Goal: Task Accomplishment & Management: Manage account settings

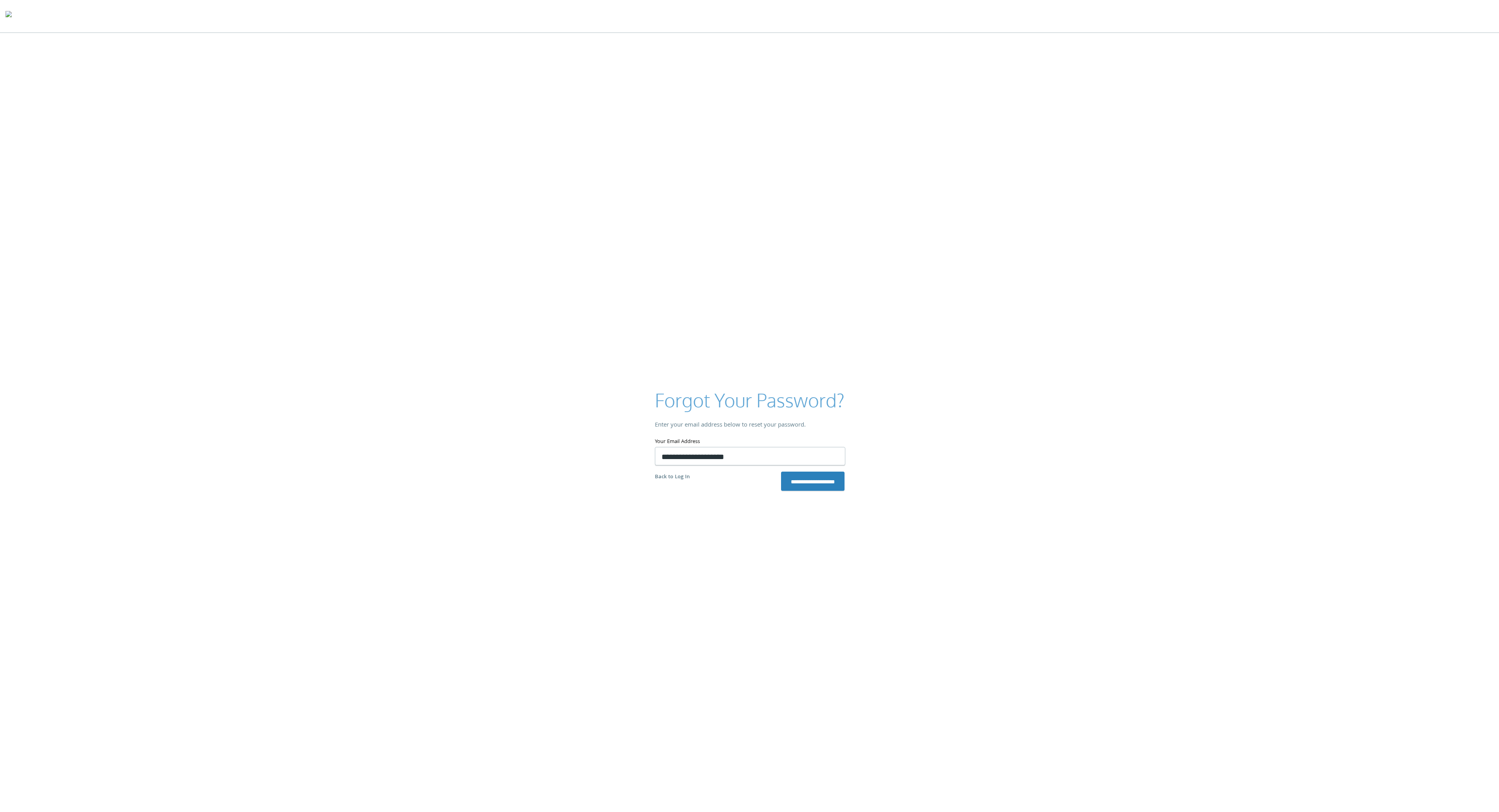
type input "**********"
click at [781, 472] on input "**********" at bounding box center [812, 481] width 63 height 19
